Goal: Task Accomplishment & Management: Use online tool/utility

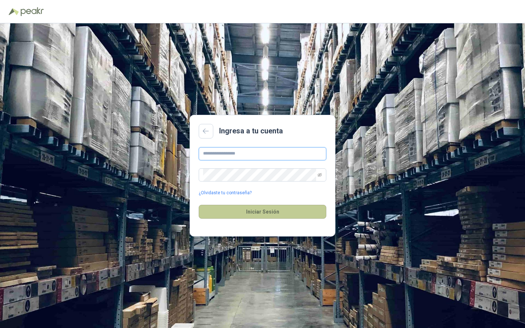
type input "**********"
click at [262, 212] on button "Iniciar Sesión" at bounding box center [263, 212] width 128 height 14
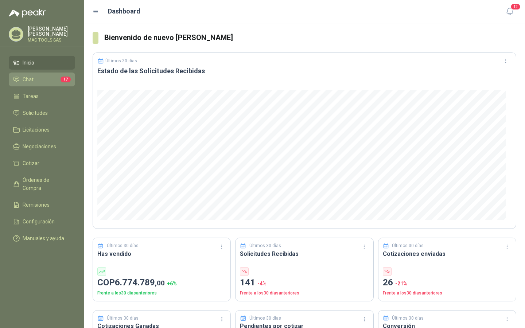
click at [40, 75] on li "Chat 17" at bounding box center [42, 79] width 58 height 8
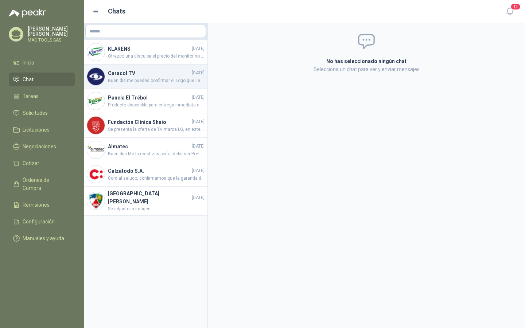
click at [145, 79] on span "Buen dia me puedes confirmar el Logo que lleva impreso por favor" at bounding box center [156, 80] width 97 height 7
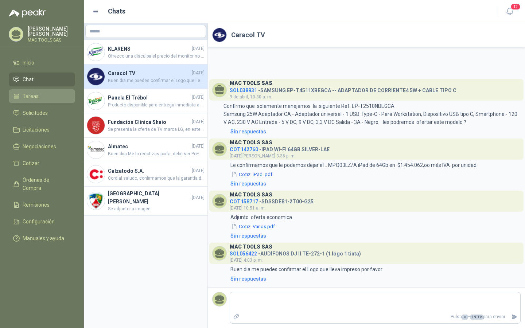
click at [35, 95] on span "Tareas" at bounding box center [31, 96] width 16 height 8
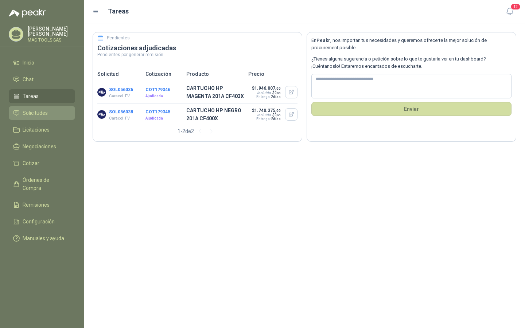
click at [38, 110] on span "Solicitudes" at bounding box center [35, 113] width 25 height 8
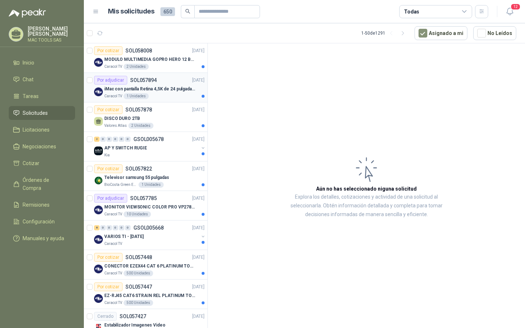
click at [151, 90] on p "iMac con pantalla Retina 4,5K de 24 pulgadas M4" at bounding box center [149, 89] width 91 height 7
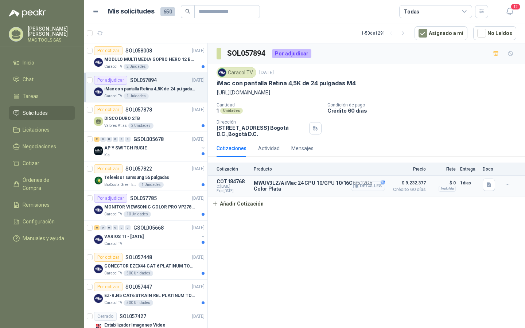
click at [374, 188] on button "Detalles" at bounding box center [368, 186] width 34 height 10
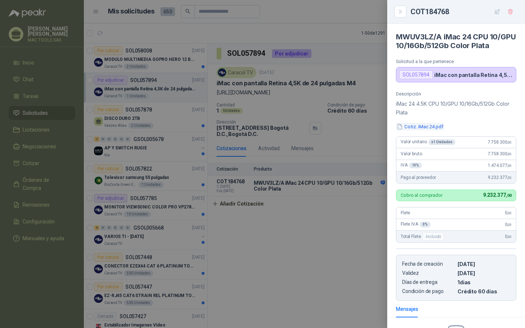
click at [428, 130] on button "Cotiz. iMac 24.pdf" at bounding box center [420, 127] width 48 height 8
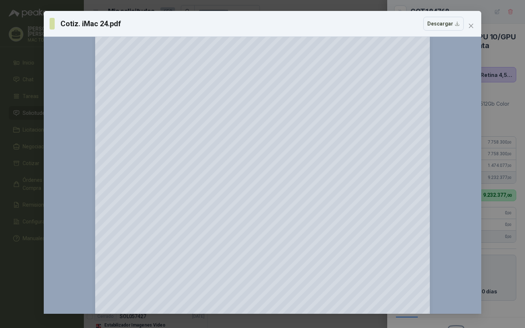
scroll to position [11, 0]
